Goal: Transaction & Acquisition: Purchase product/service

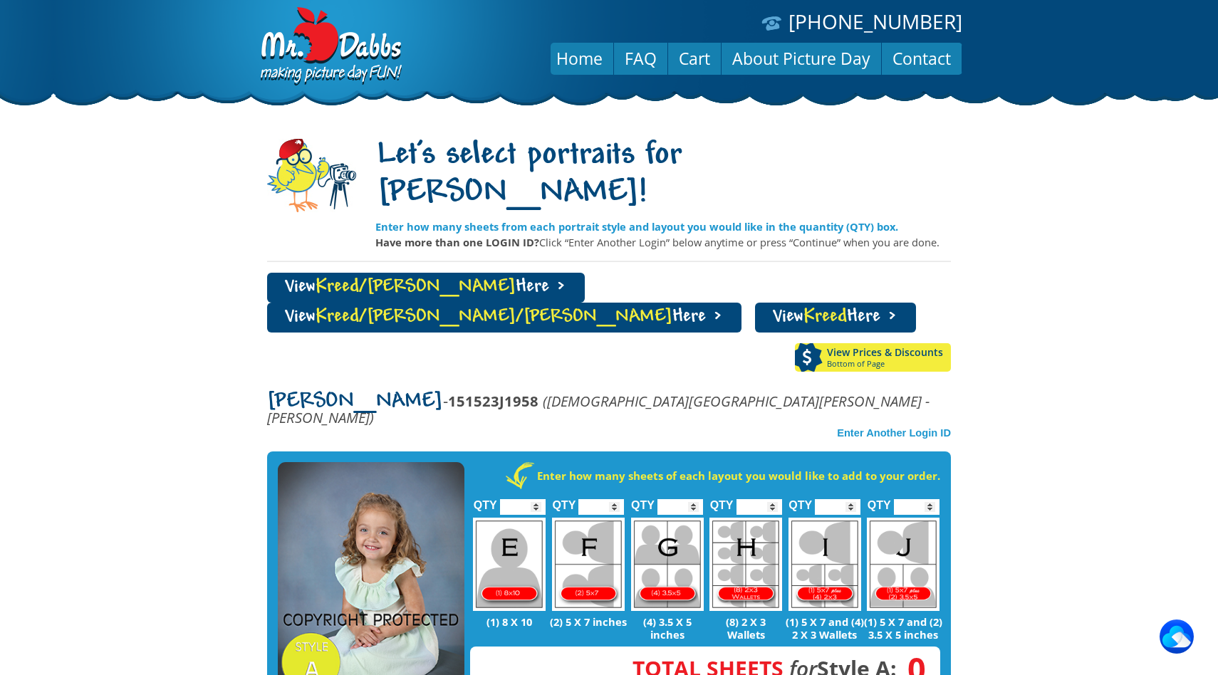
click at [377, 278] on span "Kreed/[PERSON_NAME]" at bounding box center [416, 287] width 200 height 19
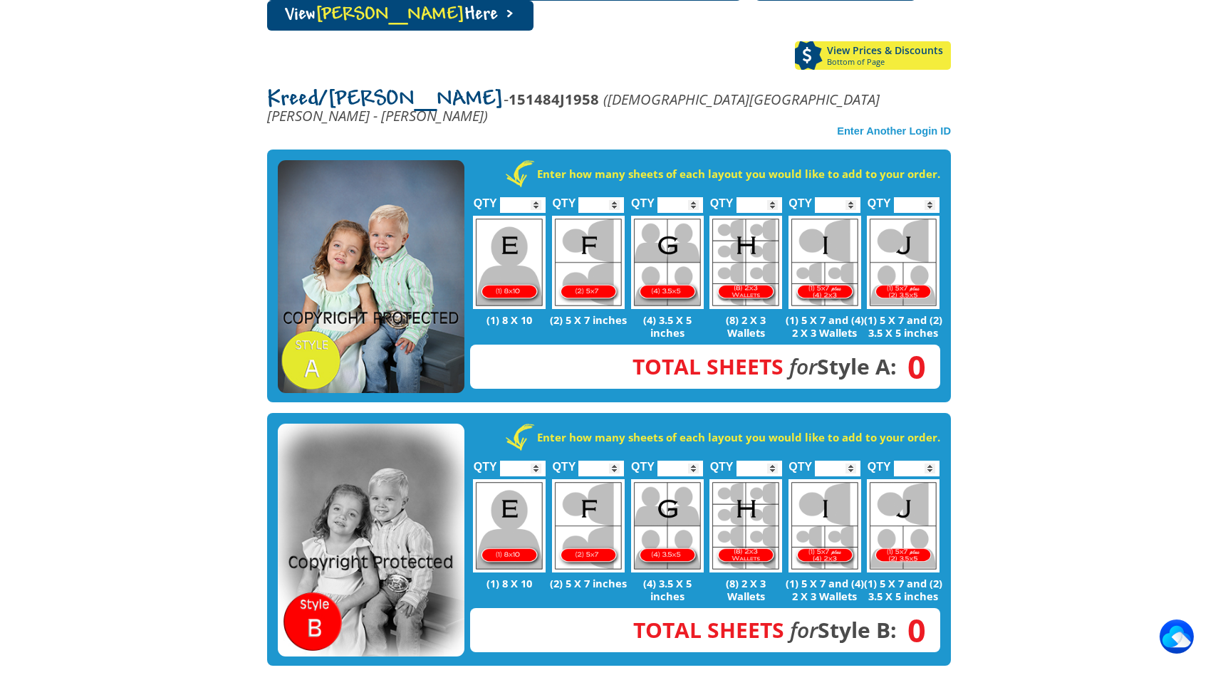
scroll to position [296, 0]
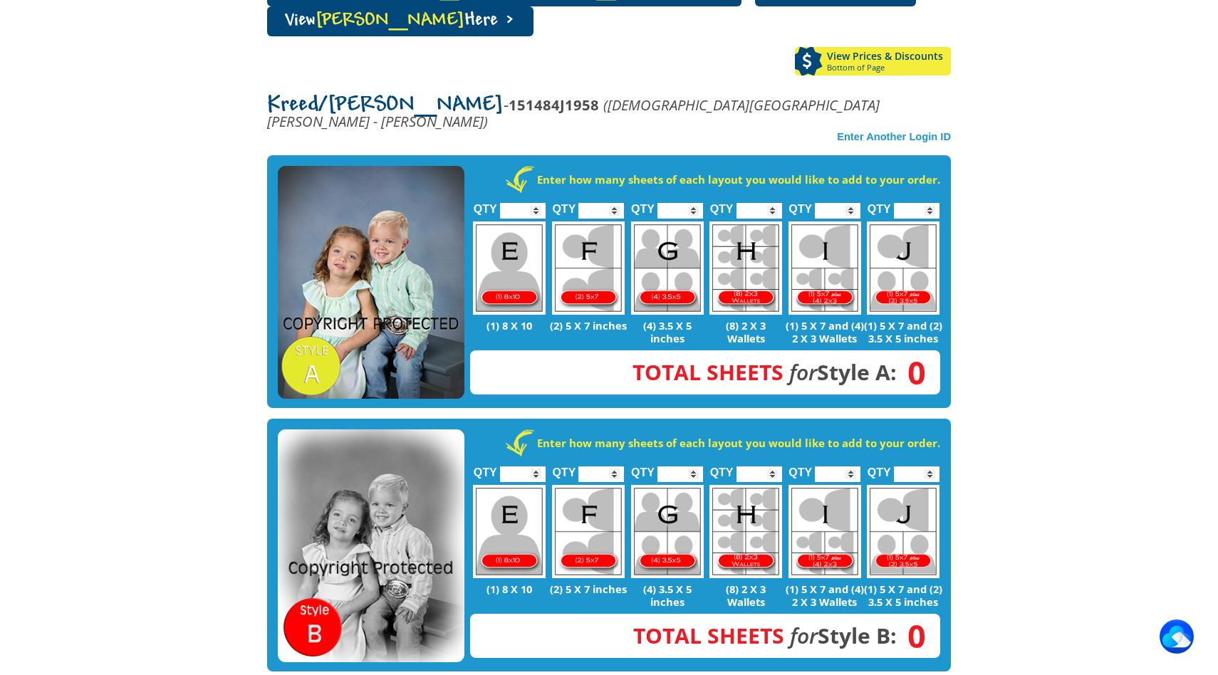
click at [536, 203] on input "*" at bounding box center [523, 211] width 46 height 16
click at [537, 203] on input "*" at bounding box center [523, 211] width 46 height 16
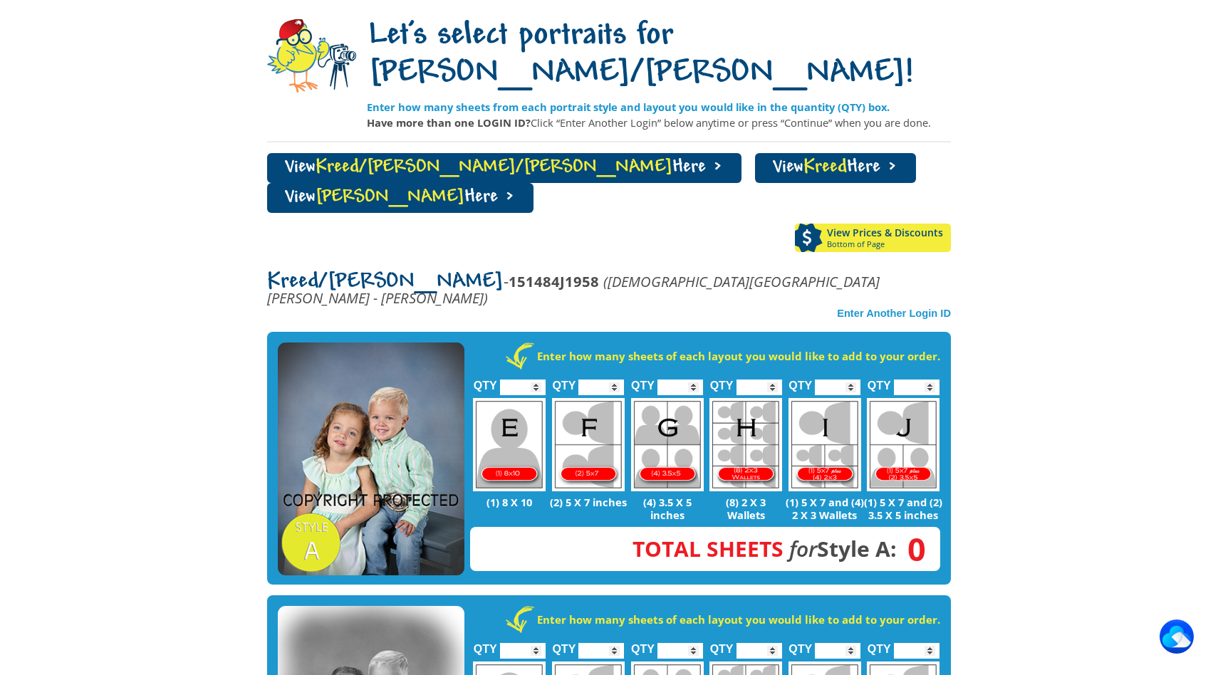
scroll to position [118, 0]
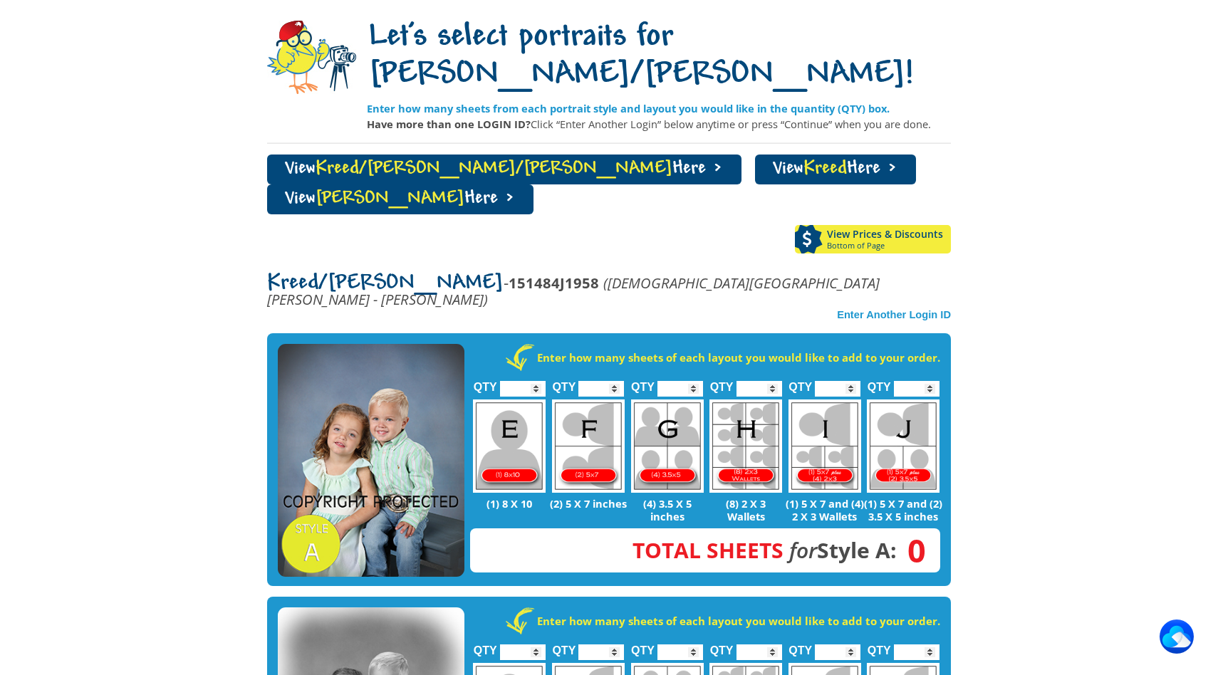
type input "*"
click at [536, 381] on input "*" at bounding box center [523, 389] width 46 height 16
click at [614, 381] on input "*" at bounding box center [602, 389] width 46 height 16
type input "*"
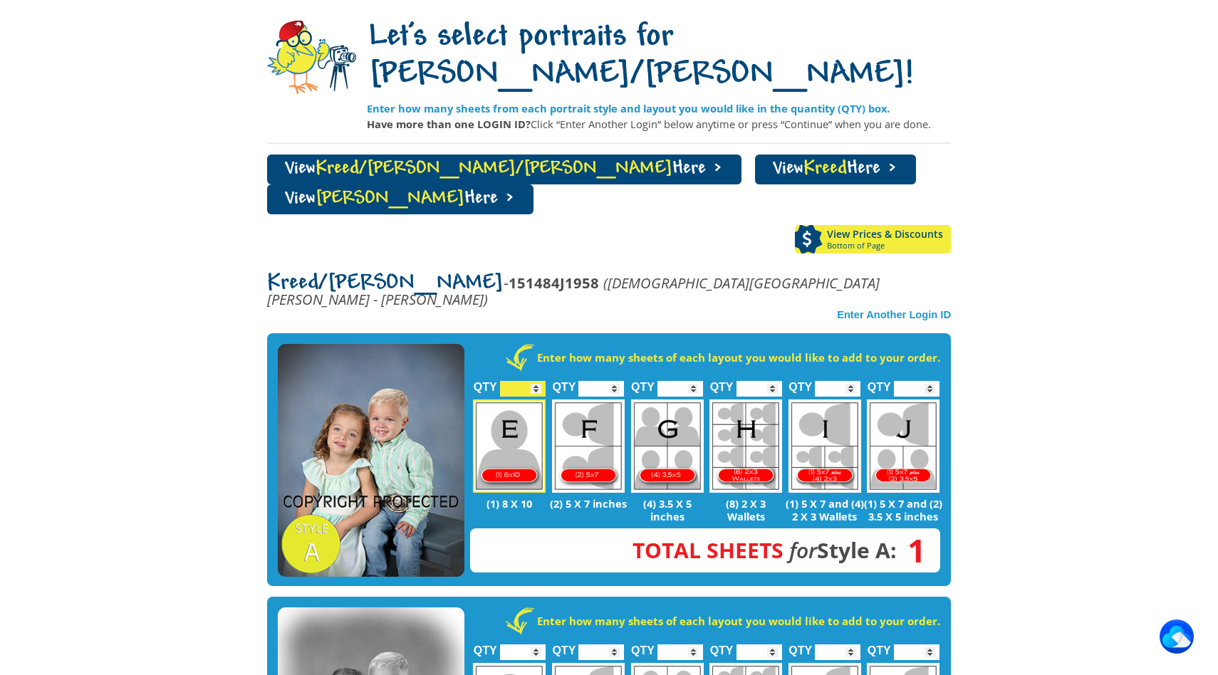
click at [615, 381] on input "*" at bounding box center [602, 389] width 46 height 16
type input "*"
click at [539, 381] on input "*" at bounding box center [523, 389] width 46 height 16
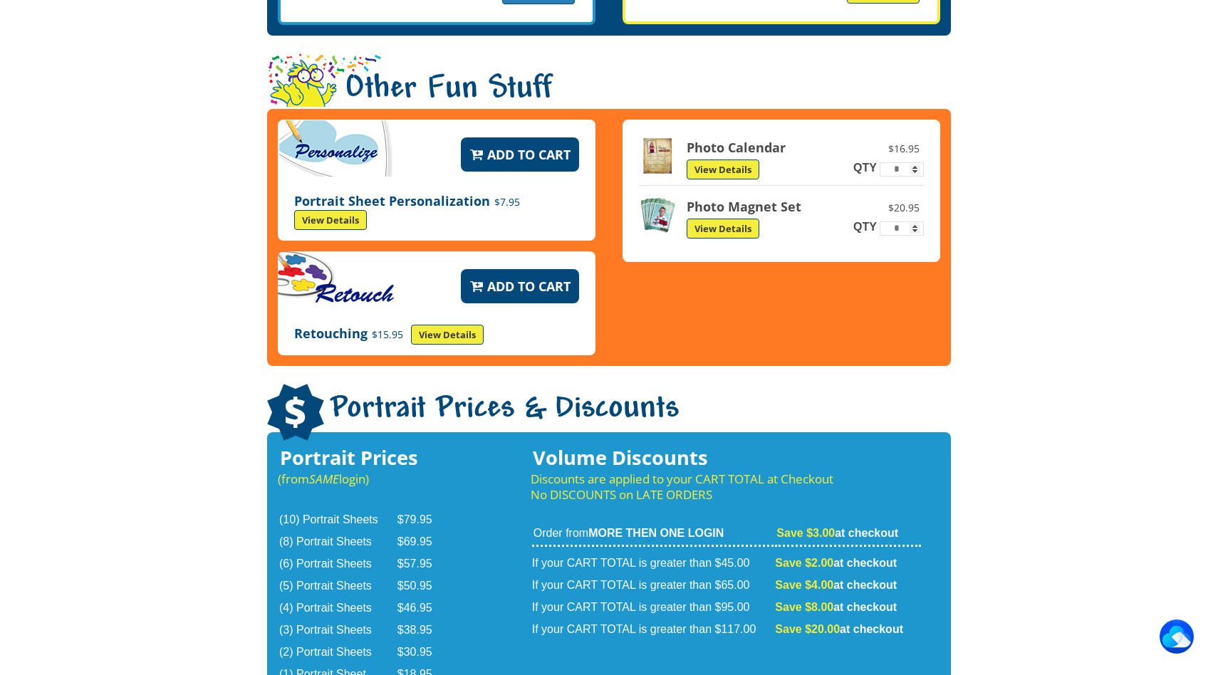
scroll to position [2341, 0]
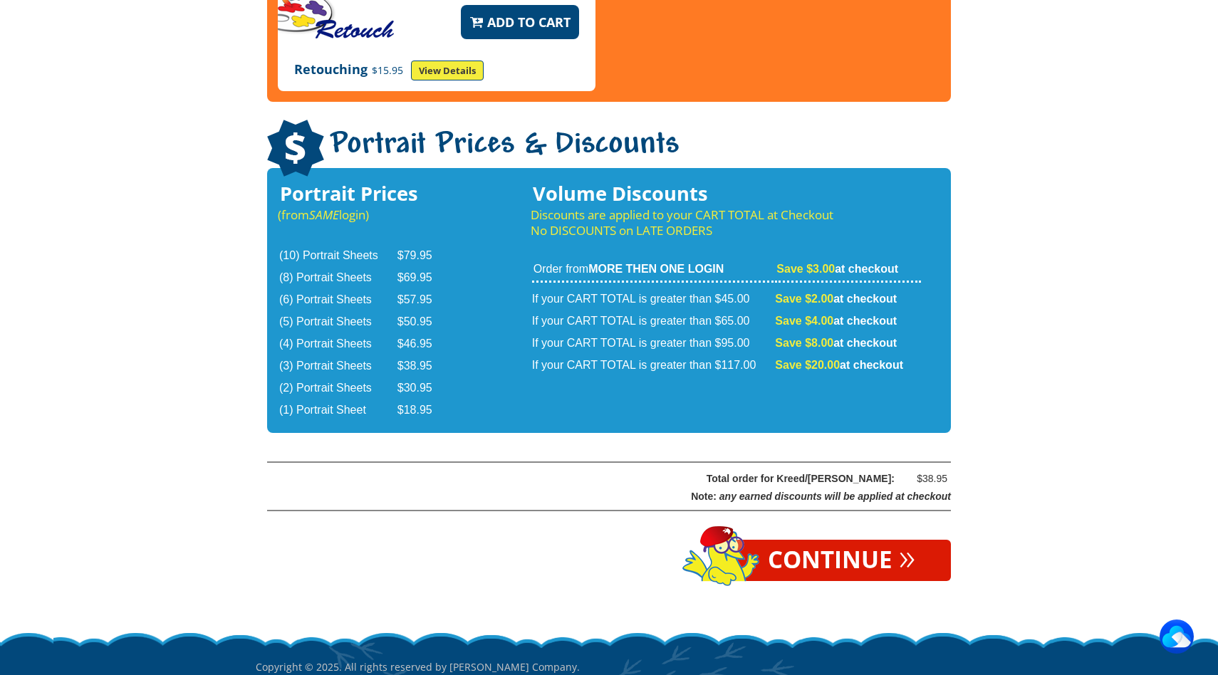
click at [827, 540] on link "Continue »" at bounding box center [841, 560] width 219 height 41
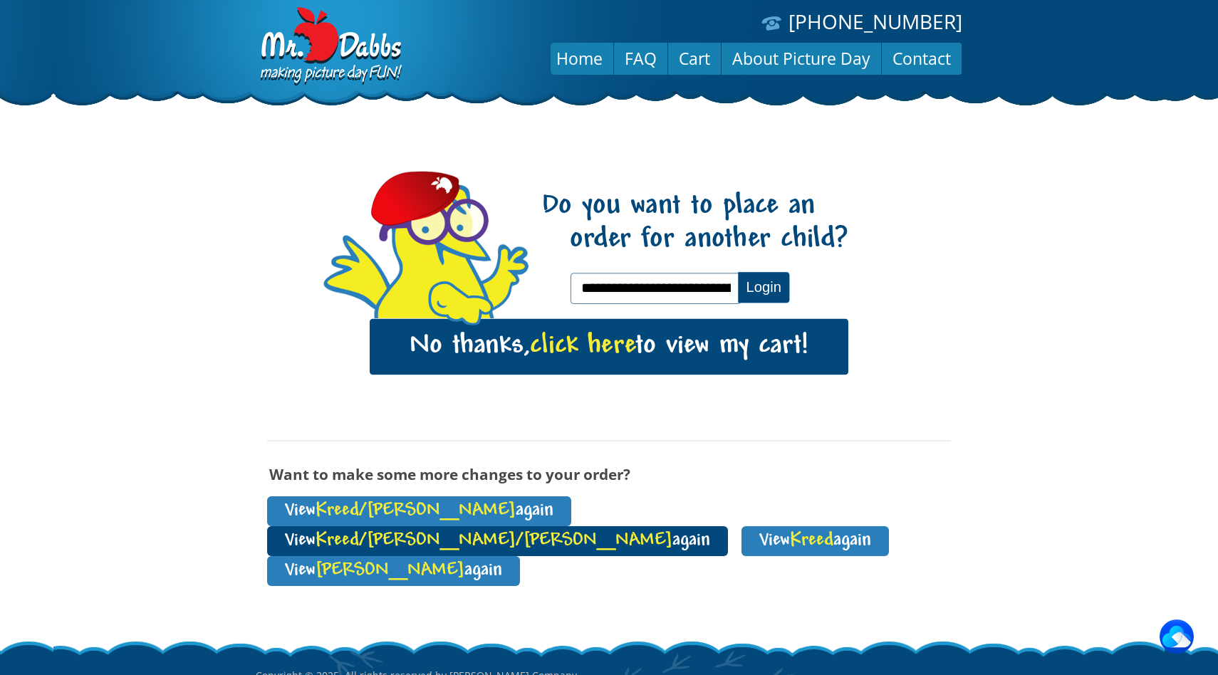
type input "**********"
click at [528, 527] on link "View Kreed/[PERSON_NAME]/[PERSON_NAME] again" at bounding box center [497, 542] width 461 height 30
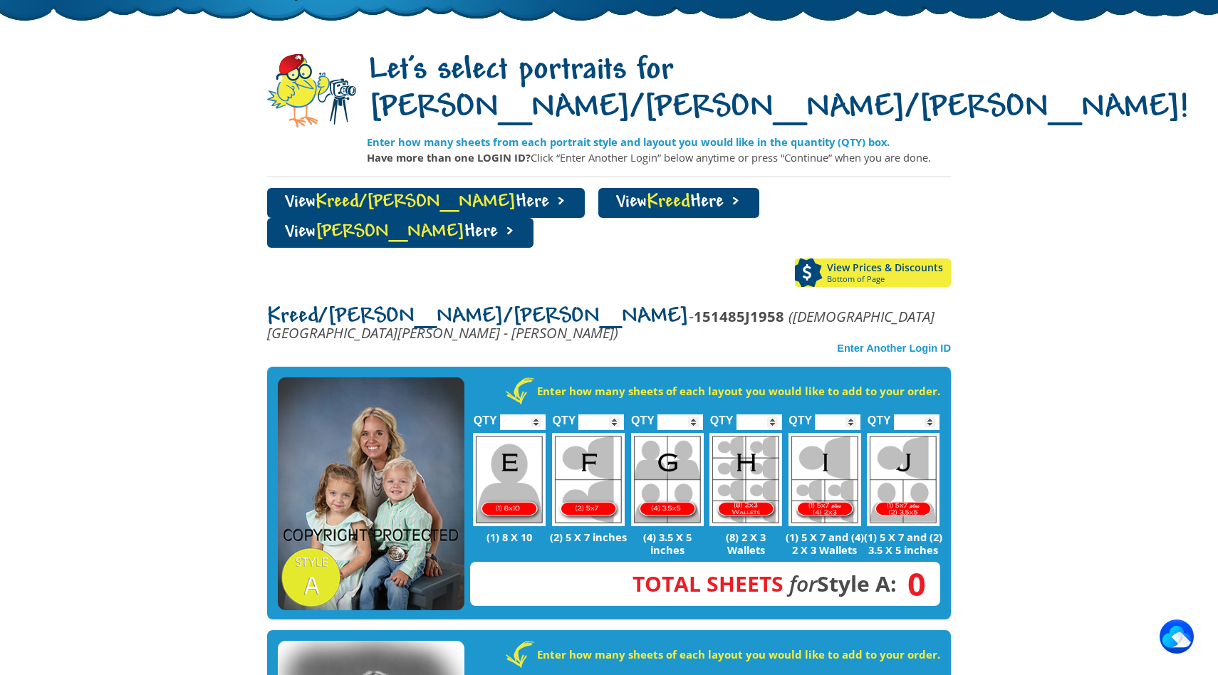
scroll to position [115, 0]
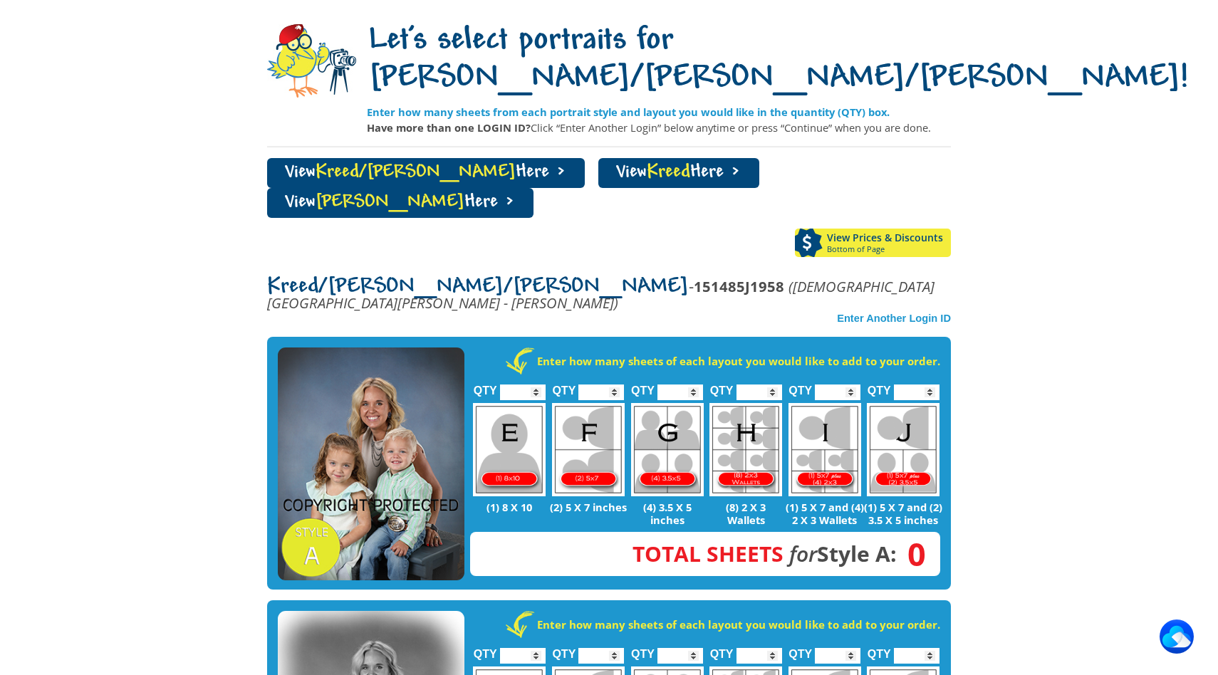
type input "*"
click at [537, 385] on input "*" at bounding box center [523, 393] width 46 height 16
type input "*"
click at [931, 385] on input "*" at bounding box center [917, 393] width 46 height 16
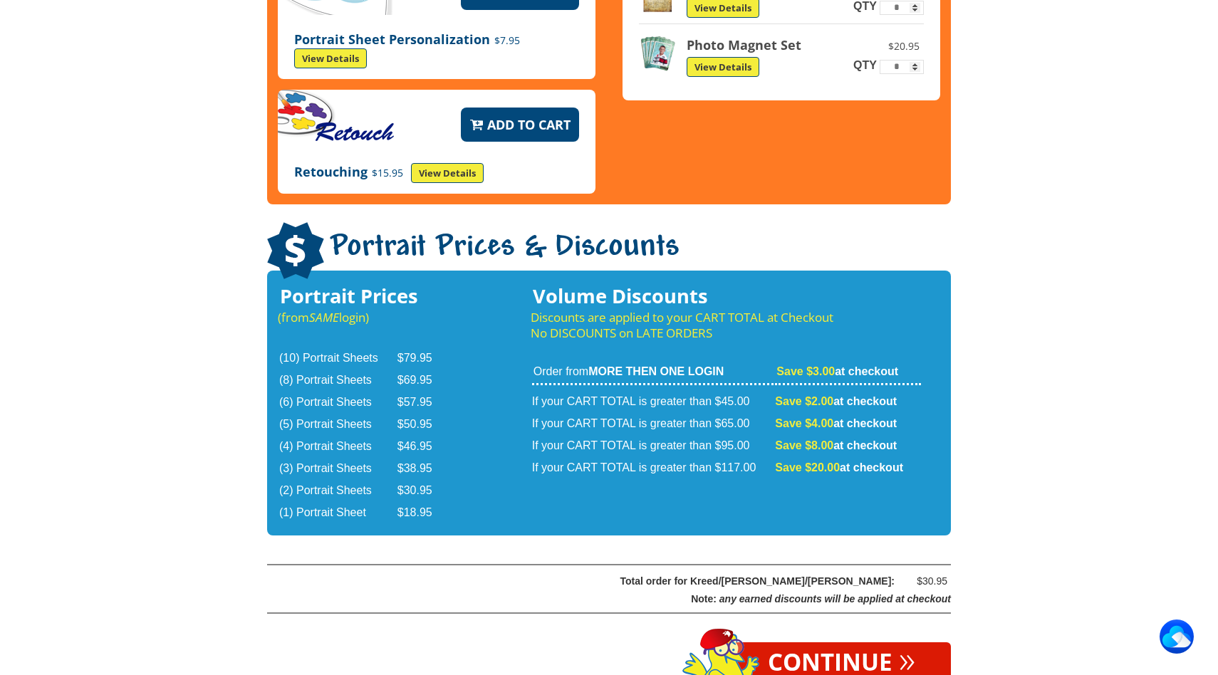
scroll to position [2297, 0]
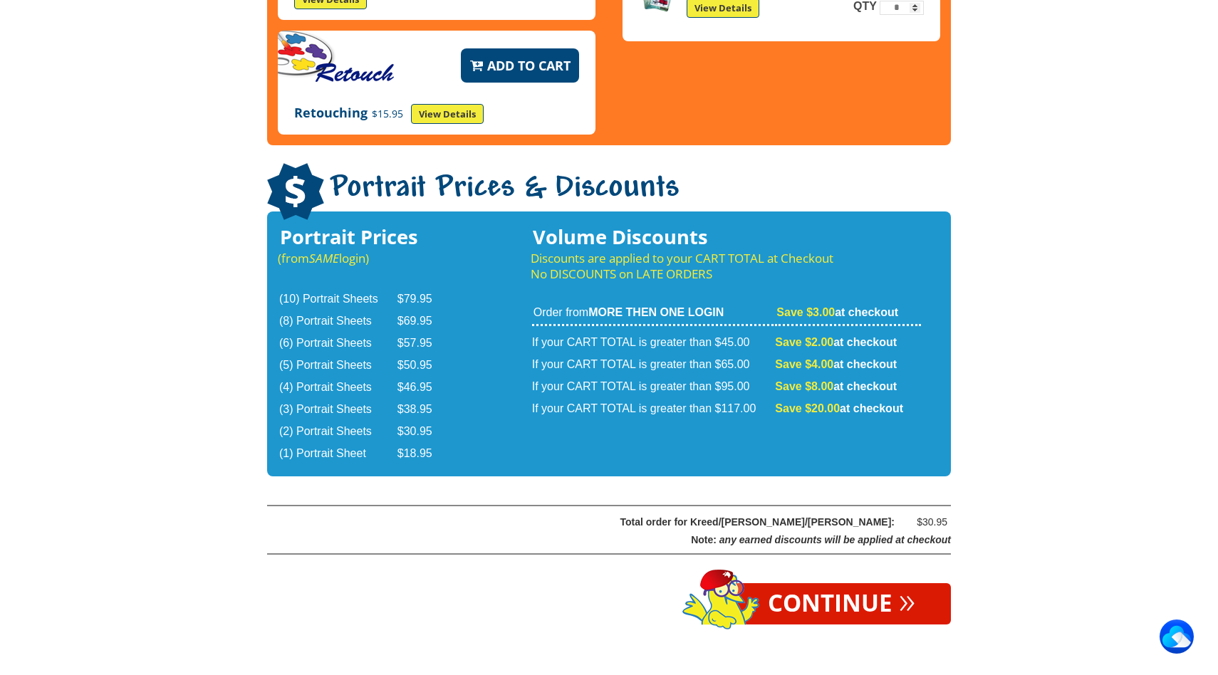
click at [840, 584] on link "Continue »" at bounding box center [841, 604] width 219 height 41
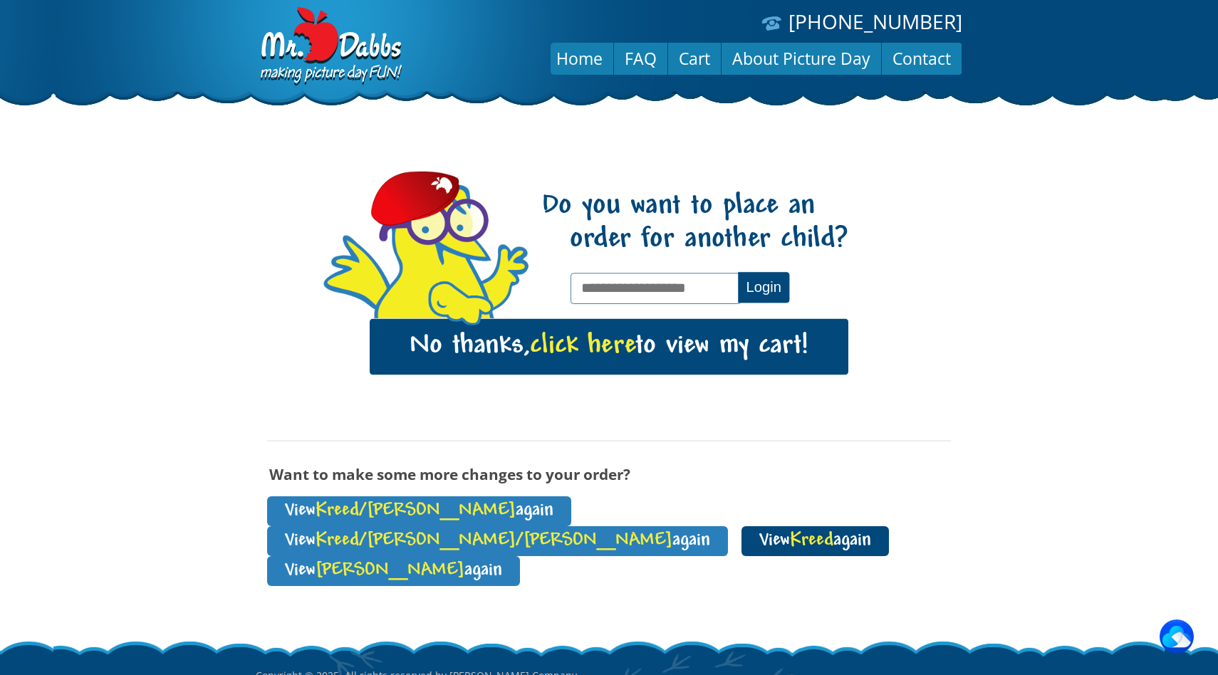
click at [819, 532] on span "Kreed" at bounding box center [811, 541] width 43 height 19
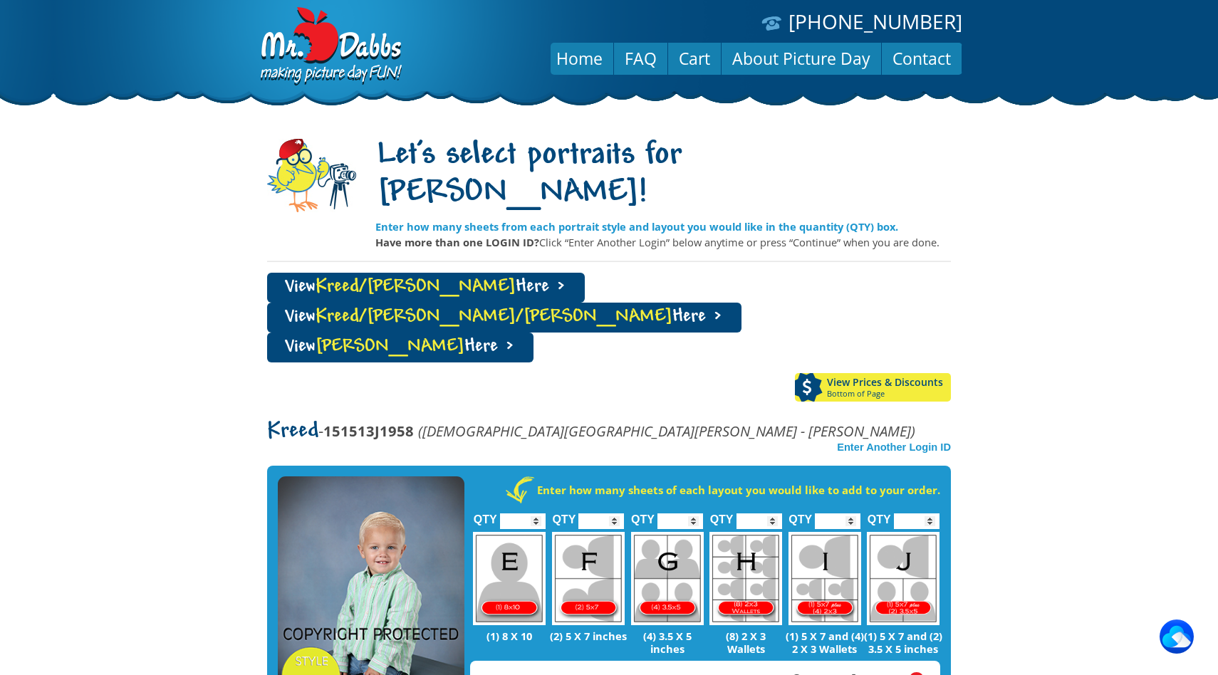
type input "*"
click at [534, 514] on input "*" at bounding box center [523, 522] width 46 height 16
type input "*"
click at [618, 514] on input "*" at bounding box center [602, 522] width 46 height 16
type input "*"
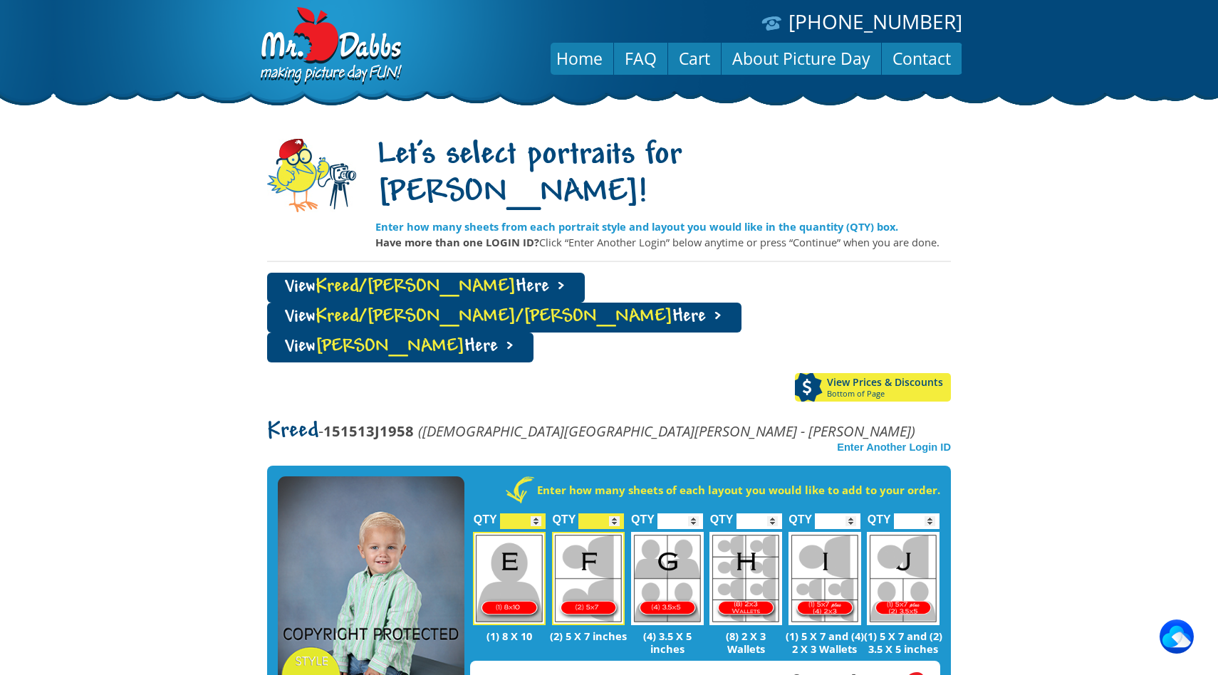
click at [693, 514] on input "*" at bounding box center [681, 522] width 46 height 16
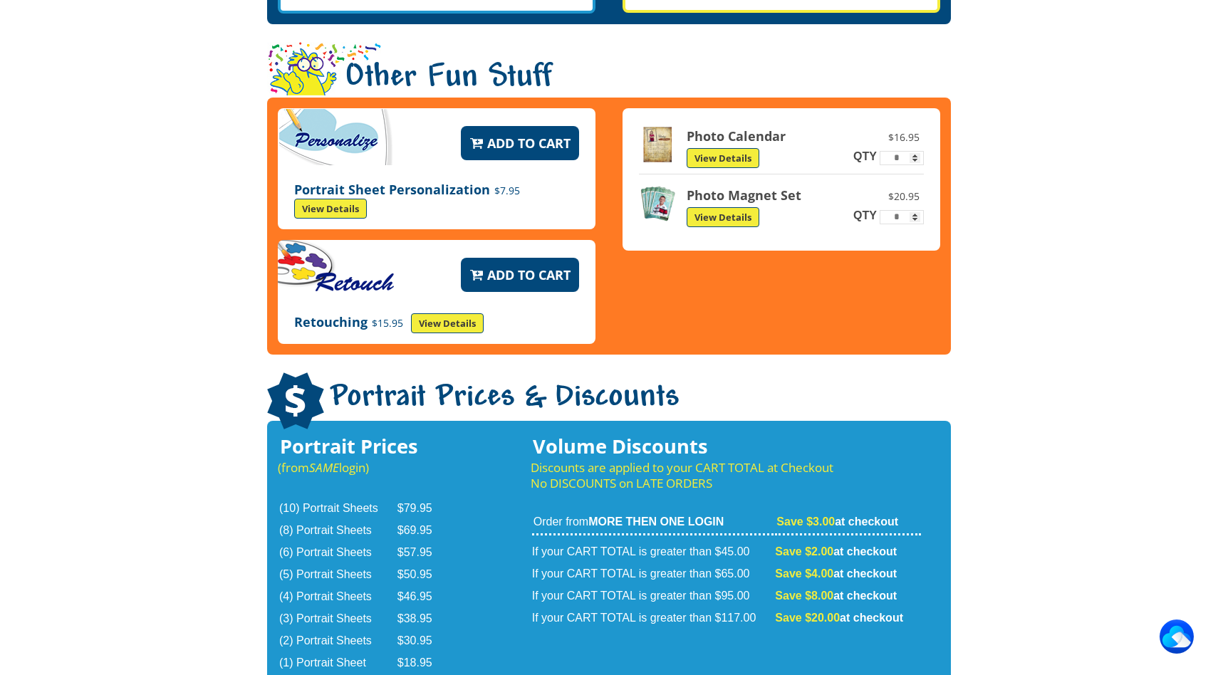
scroll to position [2341, 0]
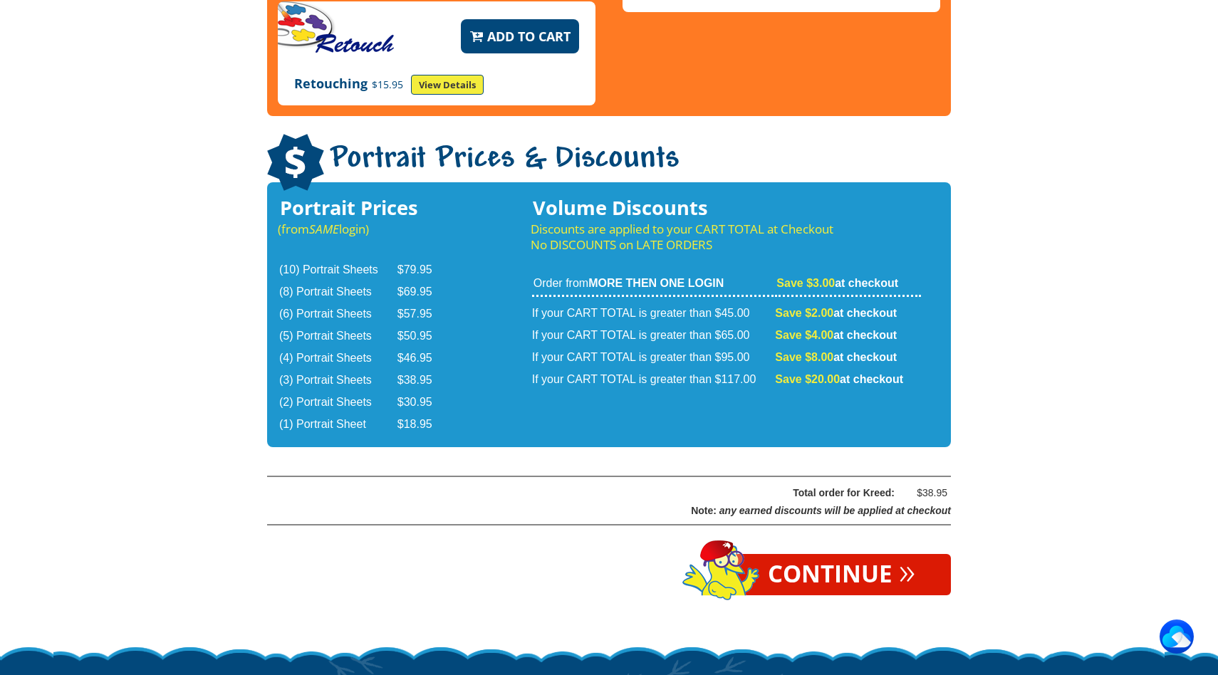
click at [785, 554] on link "Continue »" at bounding box center [841, 574] width 219 height 41
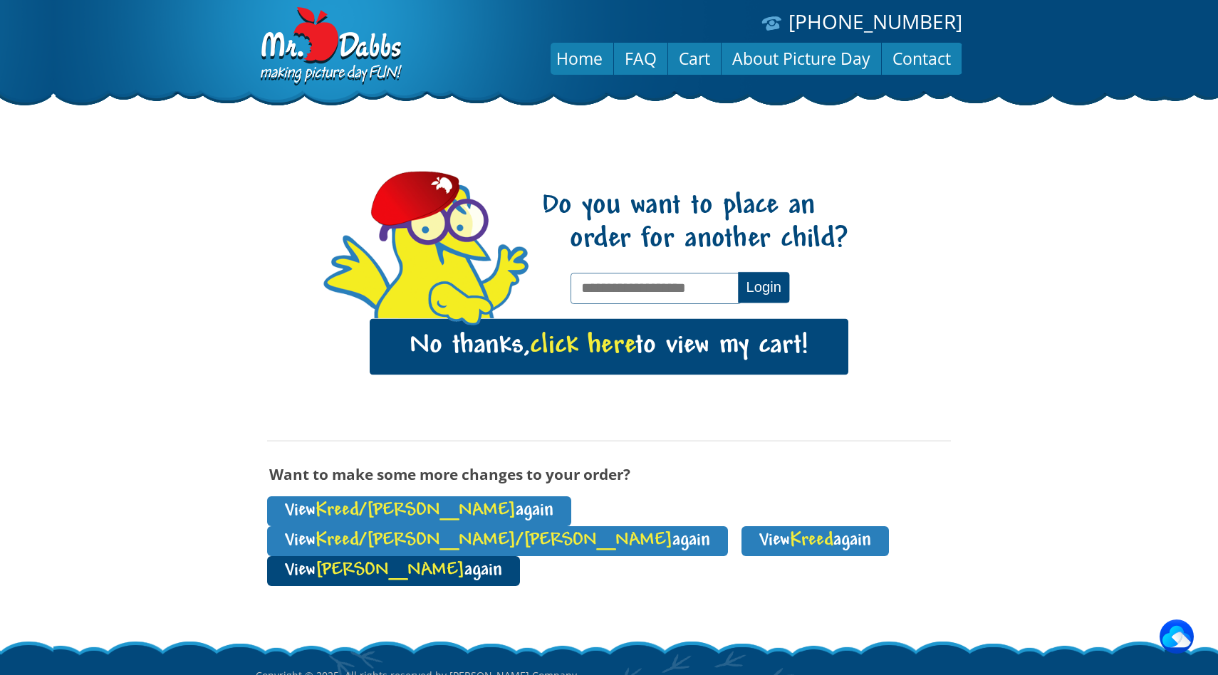
click at [388, 556] on link "View Rory again" at bounding box center [393, 571] width 253 height 30
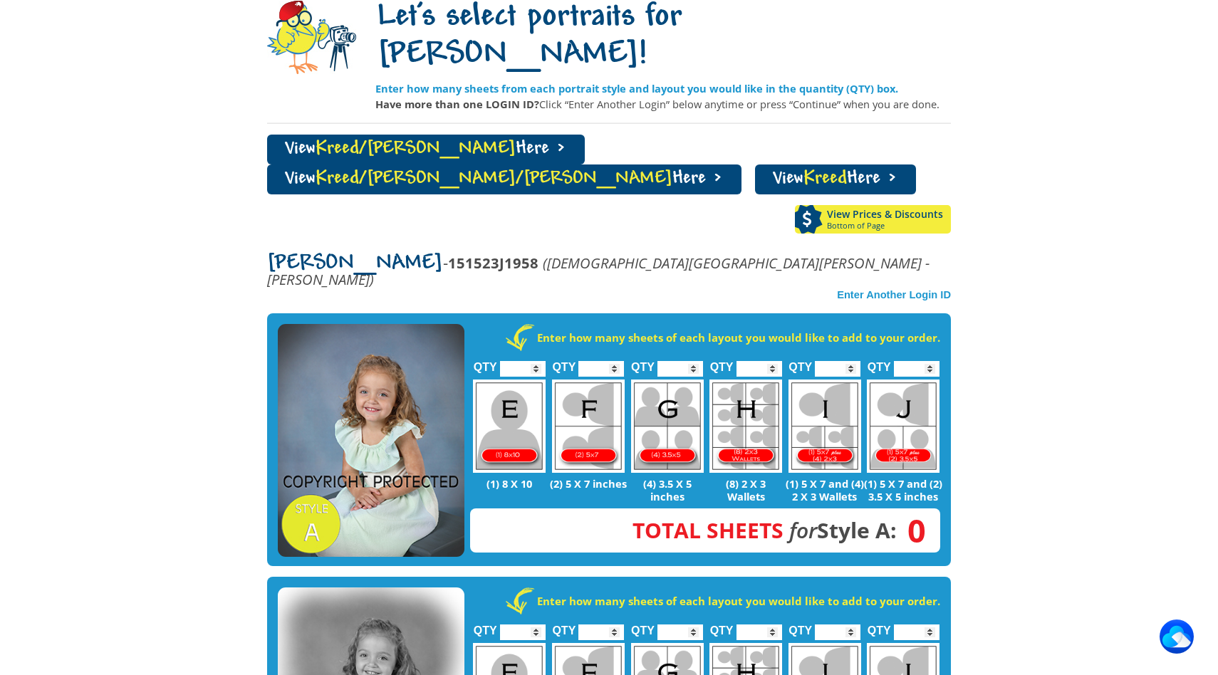
scroll to position [140, 0]
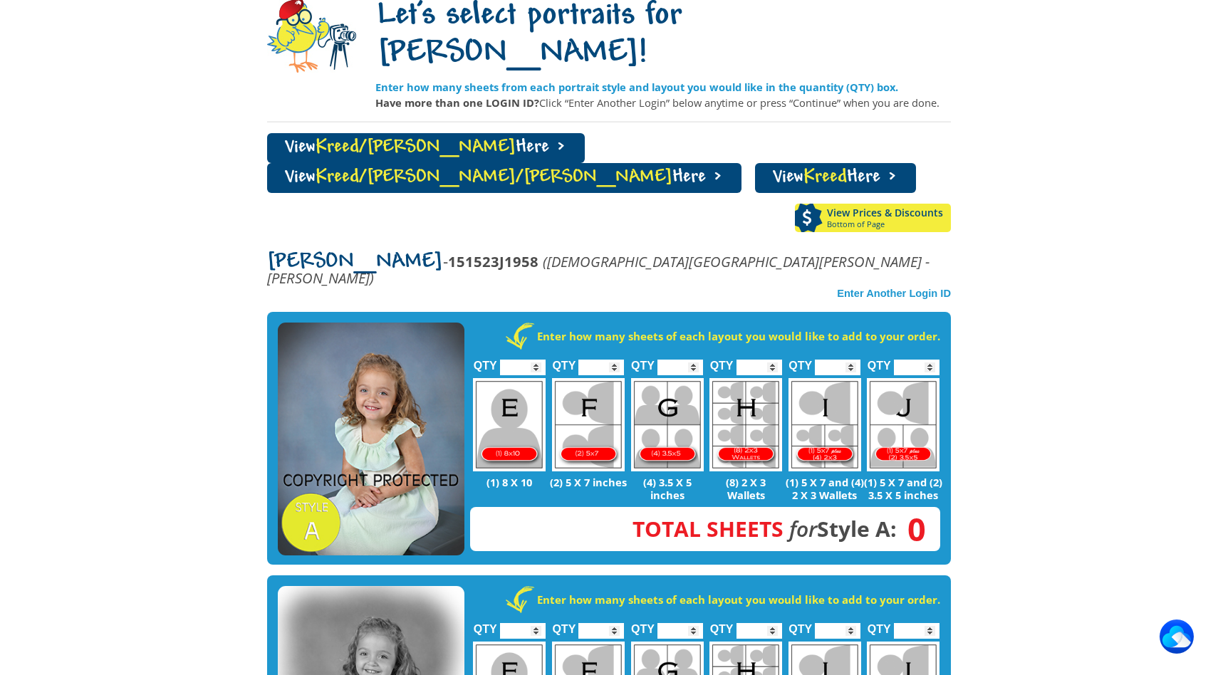
type input "*"
click at [535, 360] on input "*" at bounding box center [523, 368] width 46 height 16
type input "*"
click at [616, 360] on input "*" at bounding box center [602, 368] width 46 height 16
click at [699, 360] on input "*" at bounding box center [681, 368] width 46 height 16
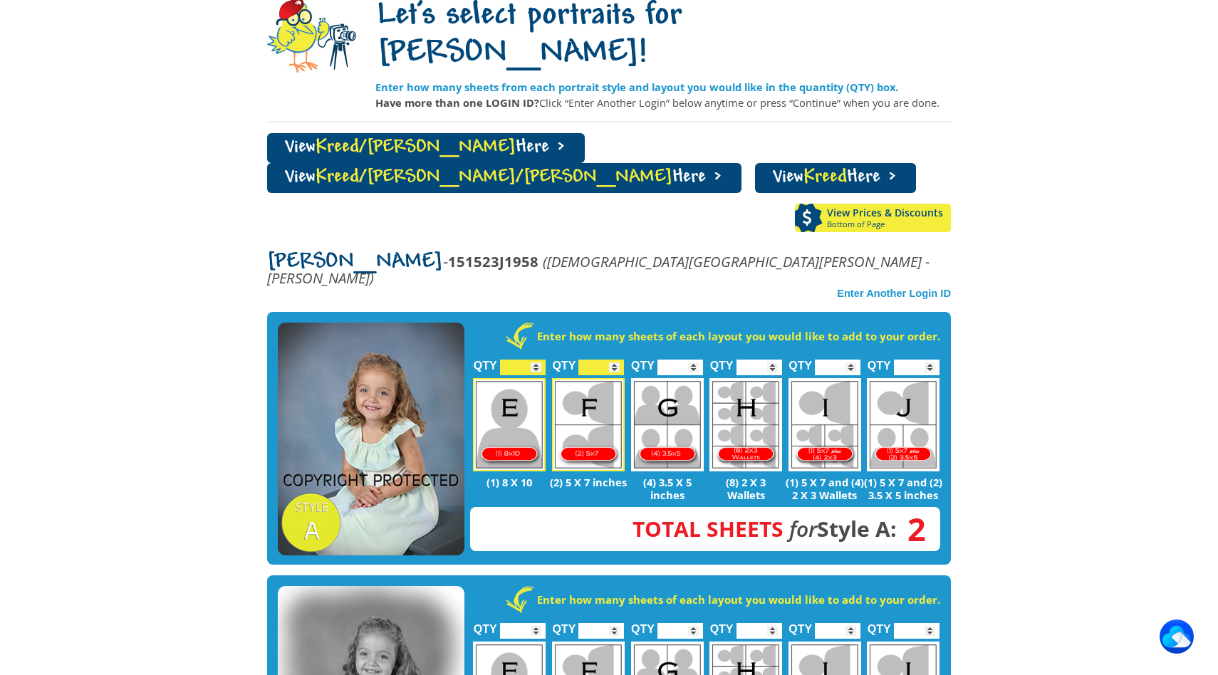
type input "*"
click at [695, 360] on input "*" at bounding box center [681, 368] width 46 height 16
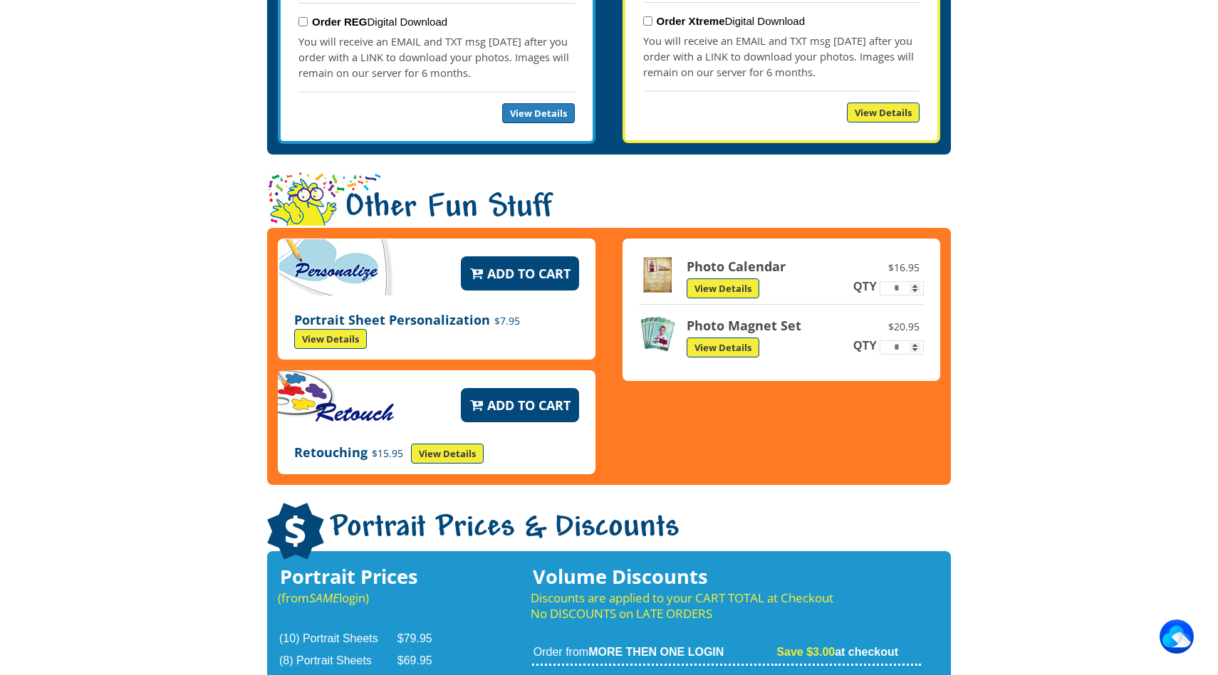
scroll to position [2371, 0]
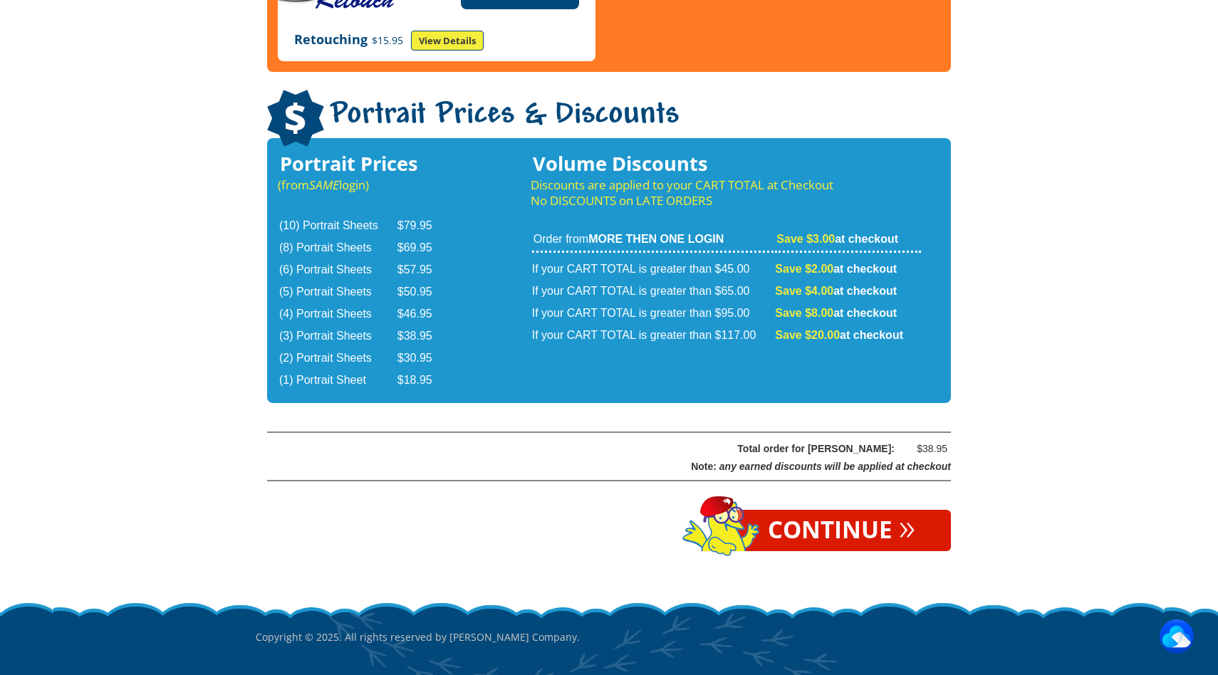
click at [812, 510] on link "Continue »" at bounding box center [841, 530] width 219 height 41
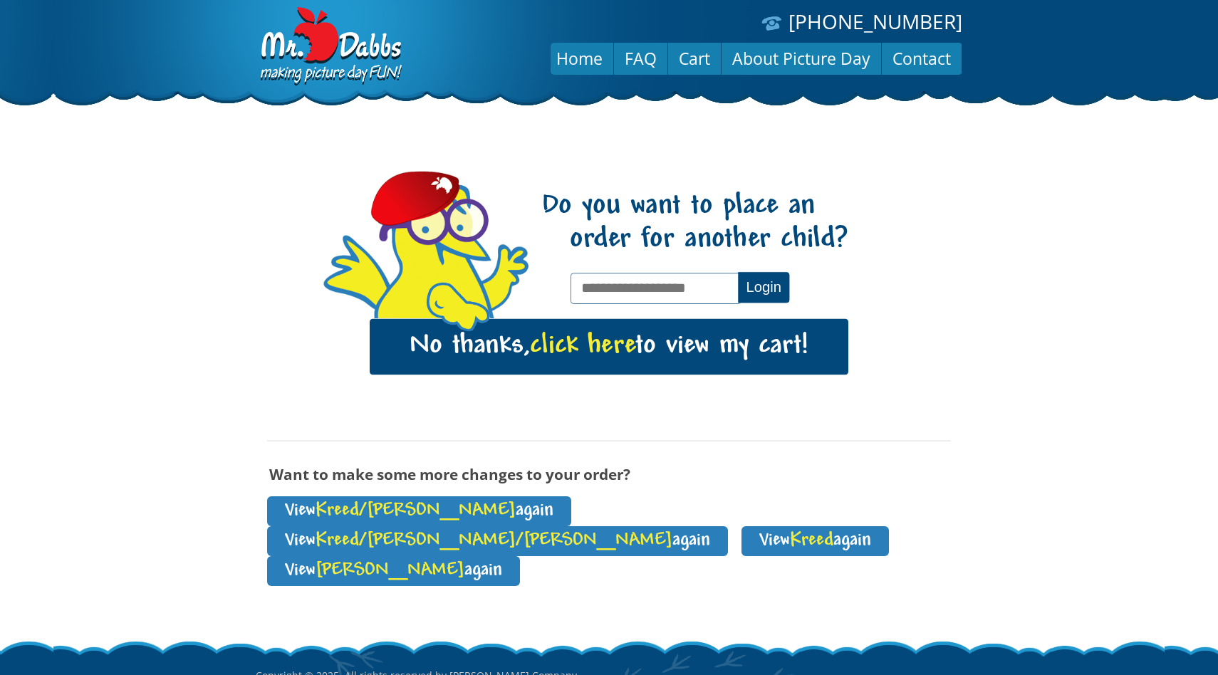
click at [660, 357] on link "No thanks, click here to view my cart!" at bounding box center [609, 347] width 479 height 56
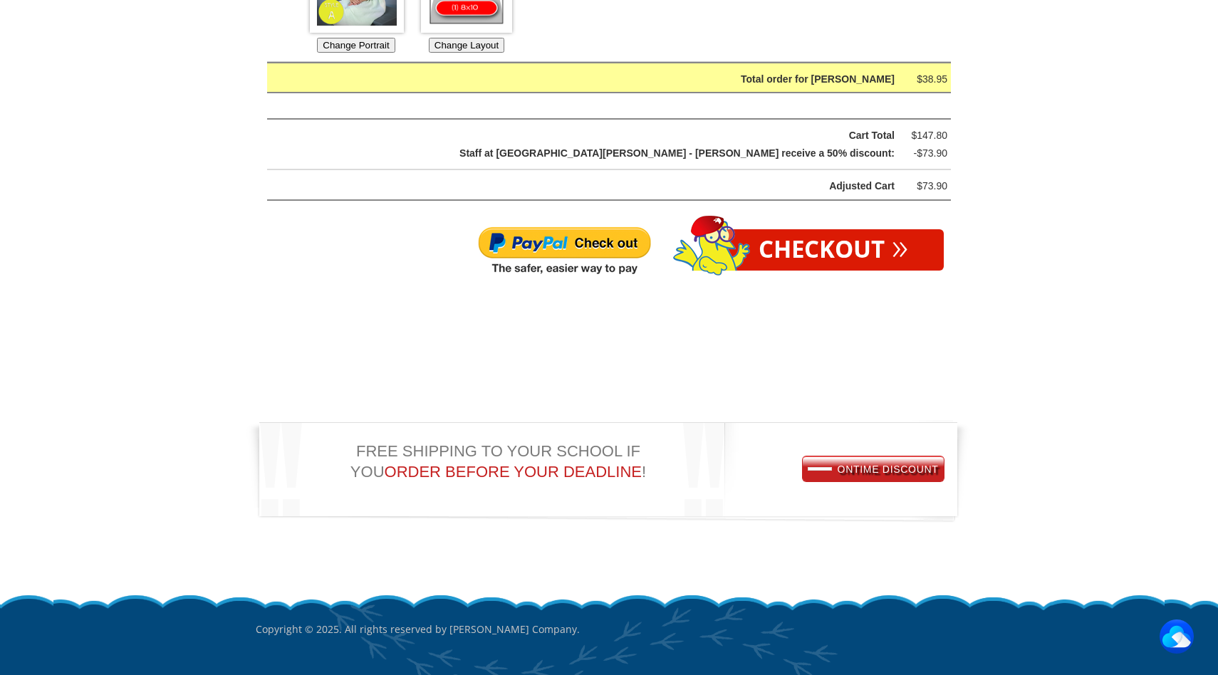
scroll to position [2338, 0]
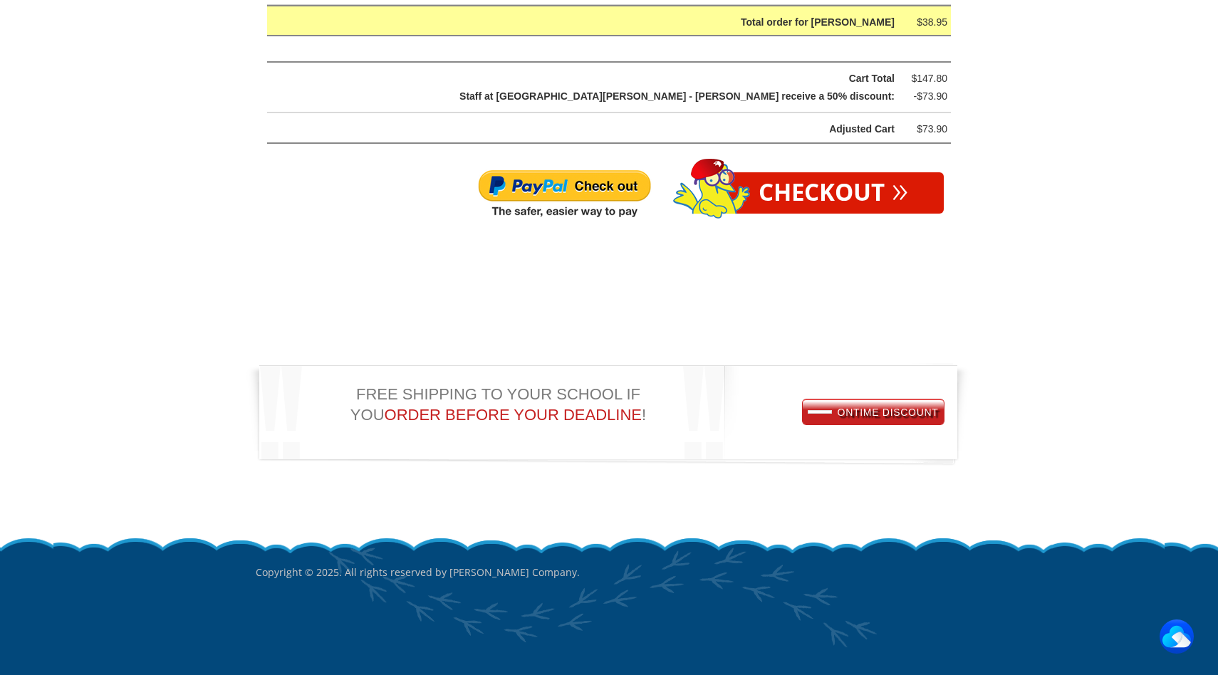
click at [821, 187] on link "Checkout »" at bounding box center [833, 192] width 221 height 41
